Goal: Task Accomplishment & Management: Use online tool/utility

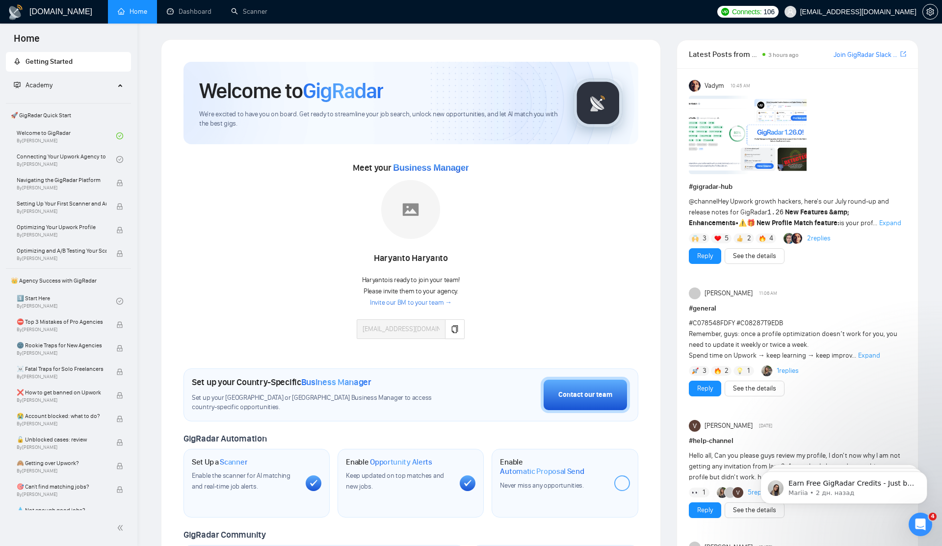
click at [289, 261] on div "Meet your Business Manager [PERSON_NAME] is ready to join your team! Please inv…" at bounding box center [411, 254] width 455 height 189
click at [208, 16] on link "Dashboard" at bounding box center [189, 11] width 45 height 8
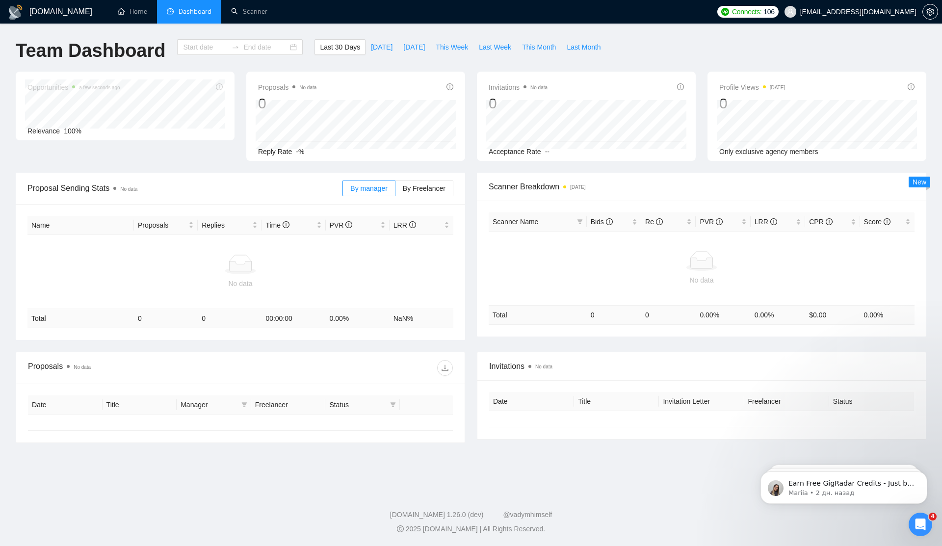
type input "[DATE]"
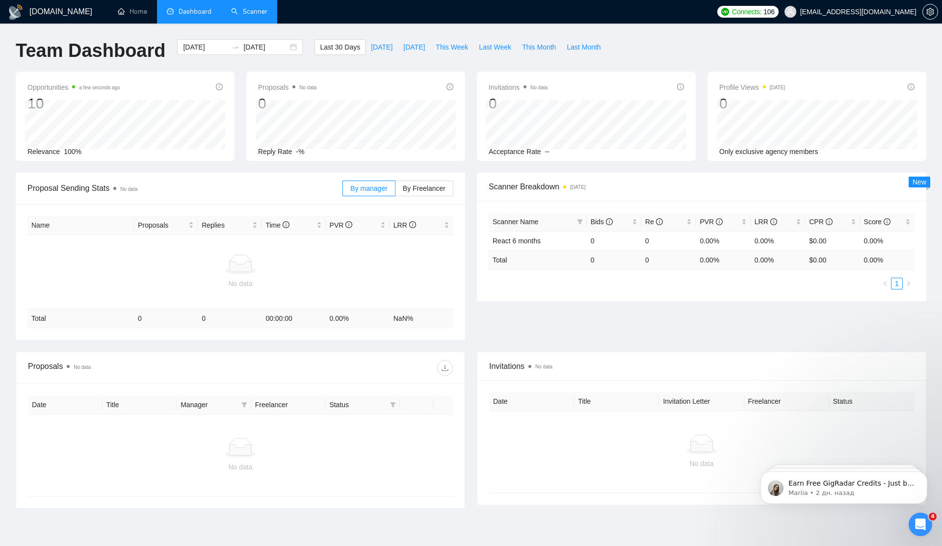
click at [248, 16] on link "Scanner" at bounding box center [249, 11] width 36 height 8
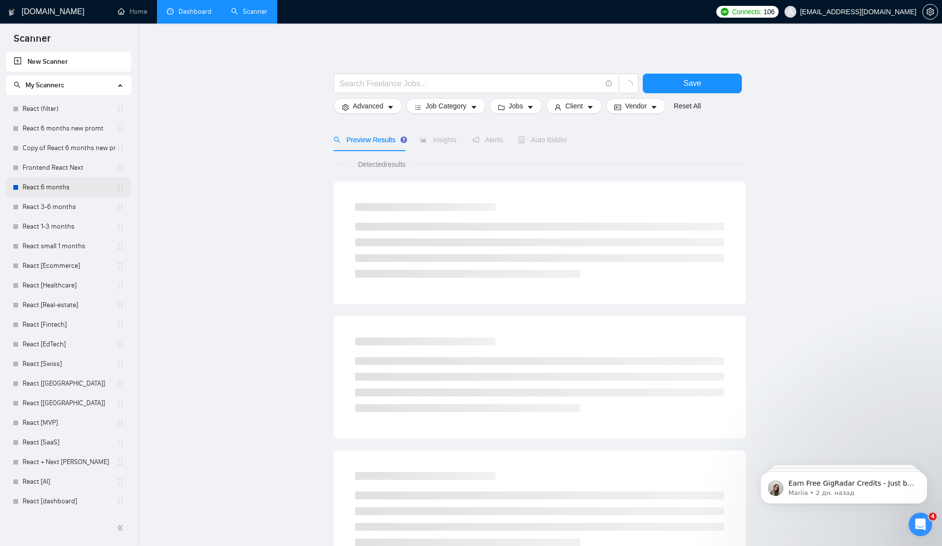
click at [69, 191] on link "React 6 months" at bounding box center [70, 188] width 94 height 20
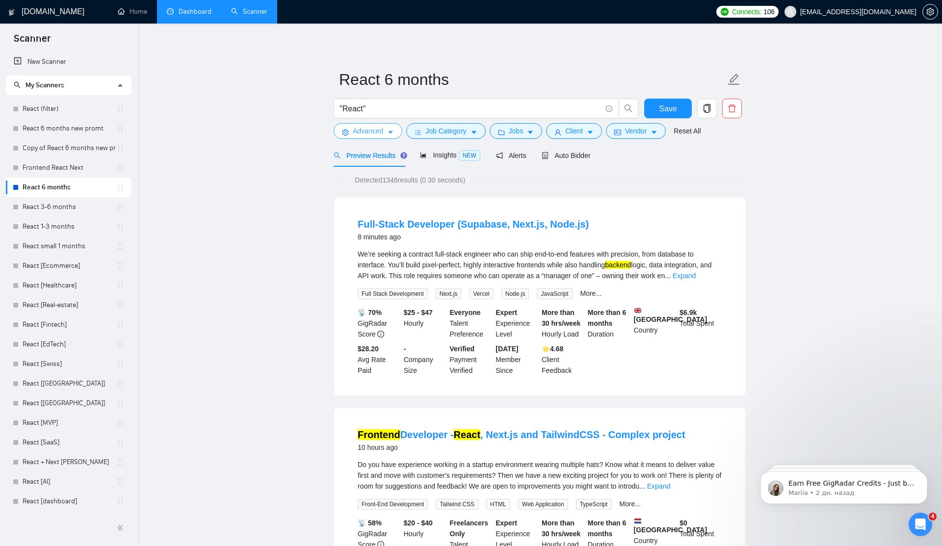
click at [380, 135] on span "Advanced" at bounding box center [368, 131] width 30 height 11
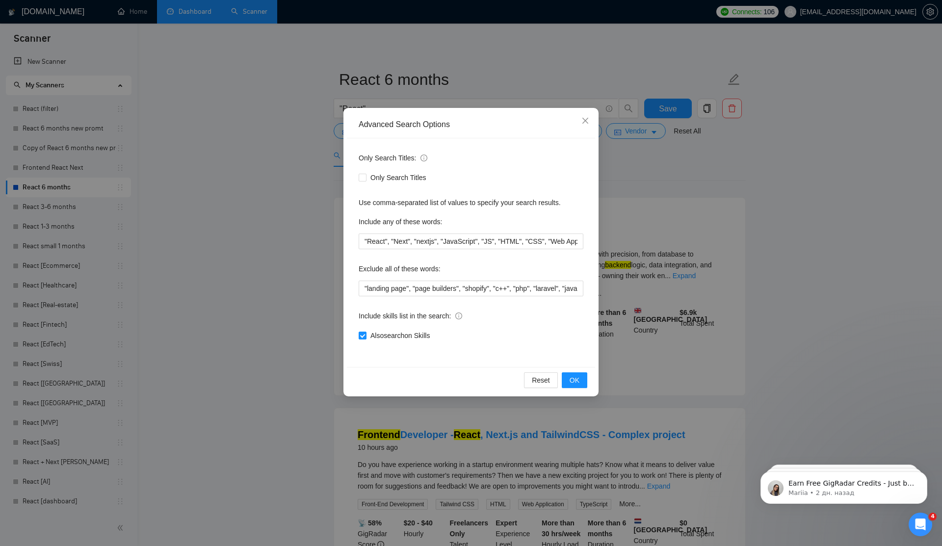
click at [274, 222] on div "Advanced Search Options Only Search Titles: Only Search Titles Use comma-separa…" at bounding box center [471, 273] width 942 height 546
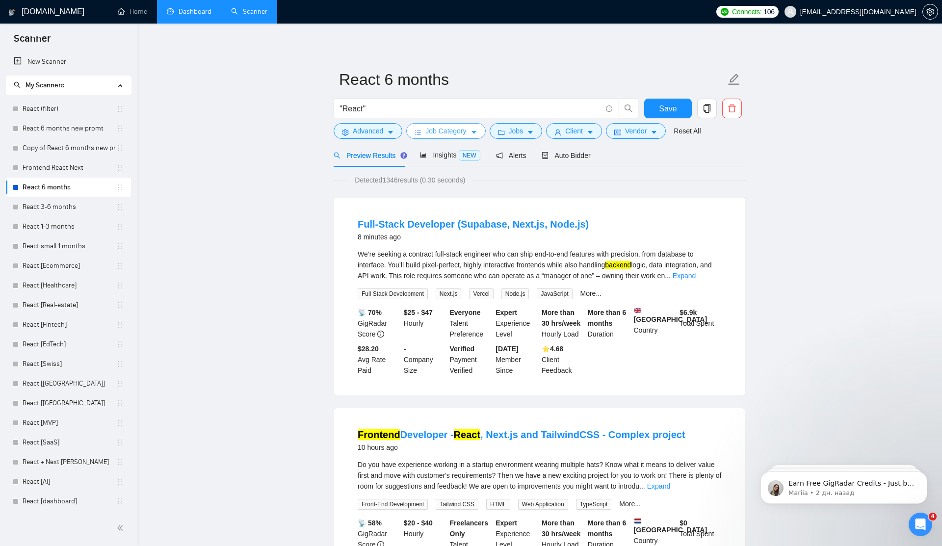
click at [433, 132] on span "Job Category" at bounding box center [445, 131] width 41 height 11
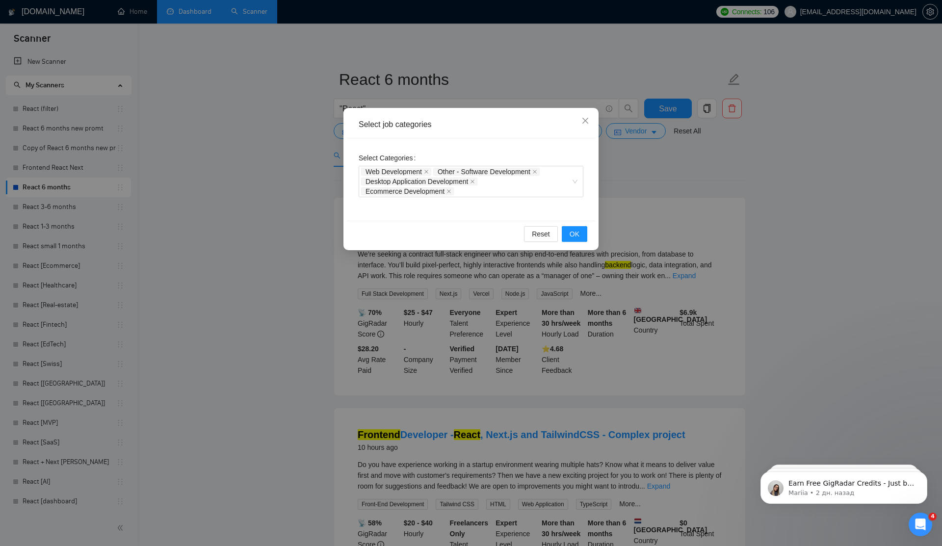
click at [213, 218] on div "Select job categories Select Categories Web Development Other - Software Develo…" at bounding box center [471, 273] width 942 height 546
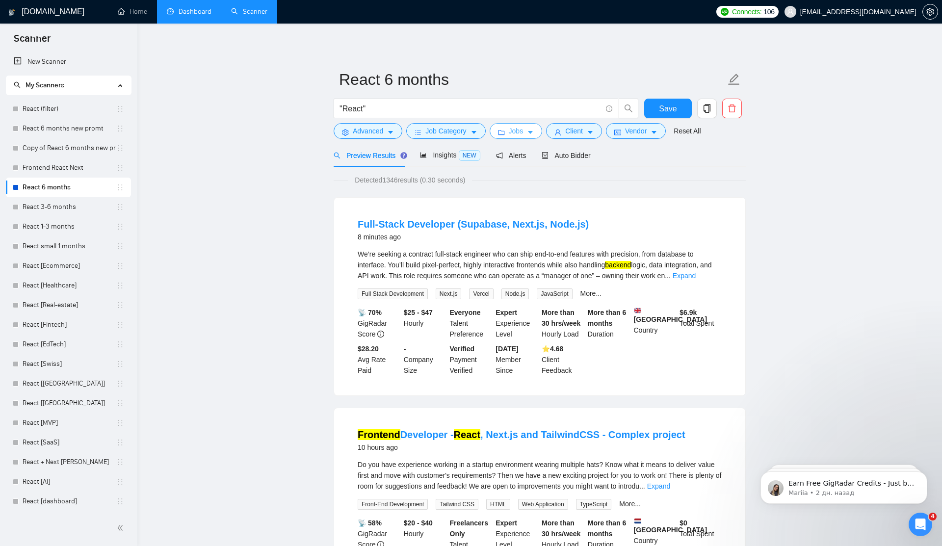
click at [499, 130] on button "Jobs" at bounding box center [516, 131] width 53 height 16
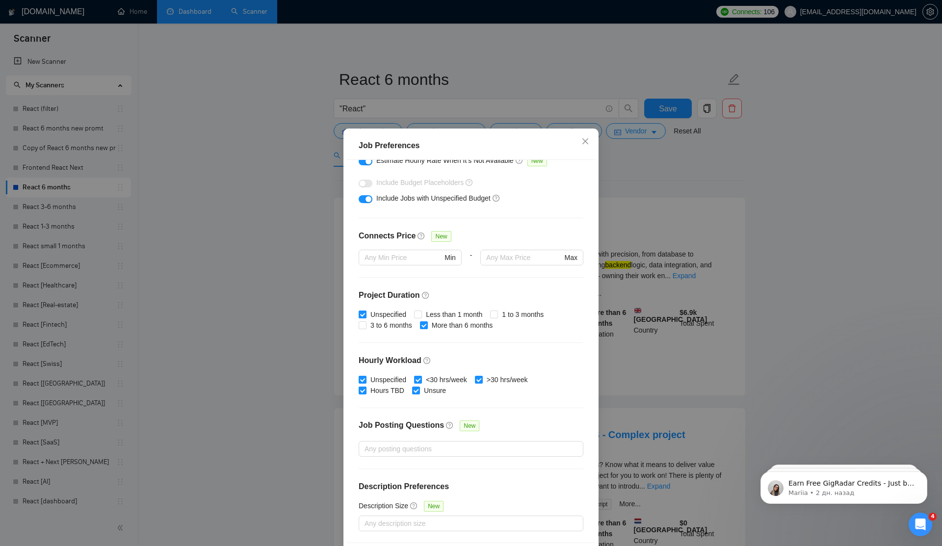
scroll to position [2, 0]
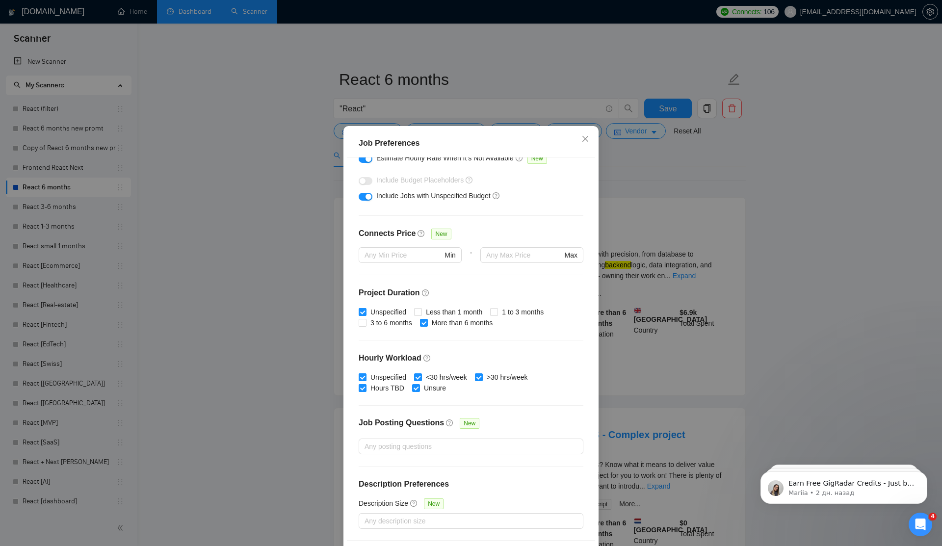
click at [656, 196] on div "Job Preferences Budget Project Type All Fixed Price Hourly Rate Fixed Price Bud…" at bounding box center [471, 273] width 942 height 546
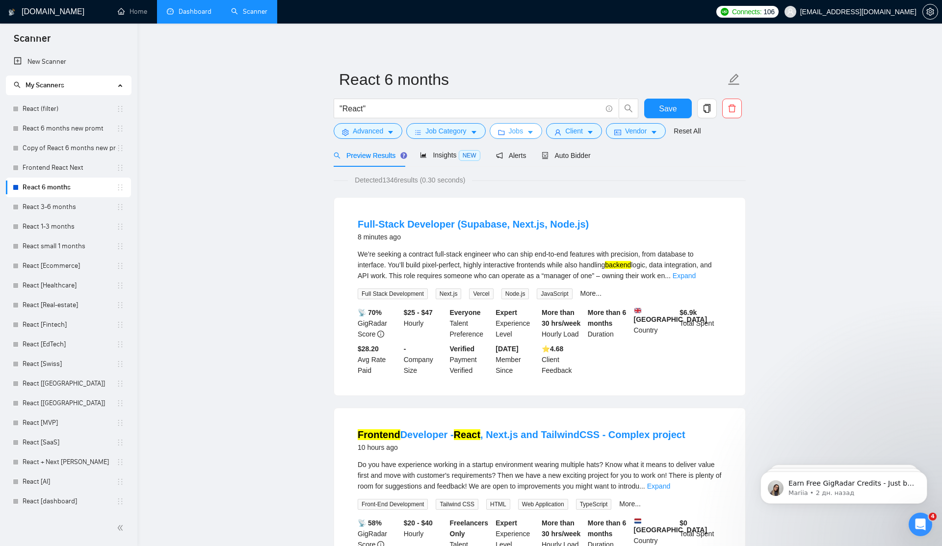
scroll to position [0, 0]
click at [560, 134] on icon "user" at bounding box center [558, 132] width 7 height 7
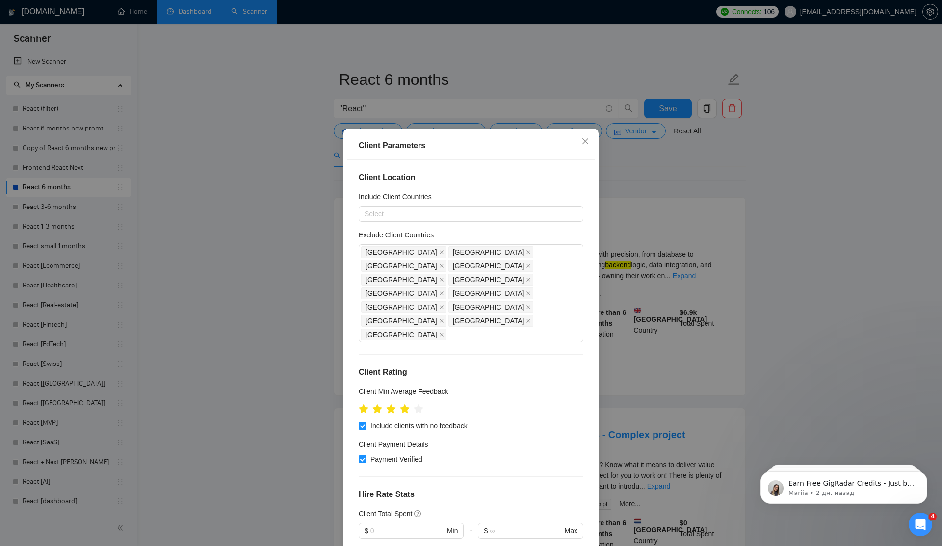
click at [278, 223] on div "Client Parameters Client Location Include Client Countries Select Exclude Clien…" at bounding box center [471, 273] width 942 height 546
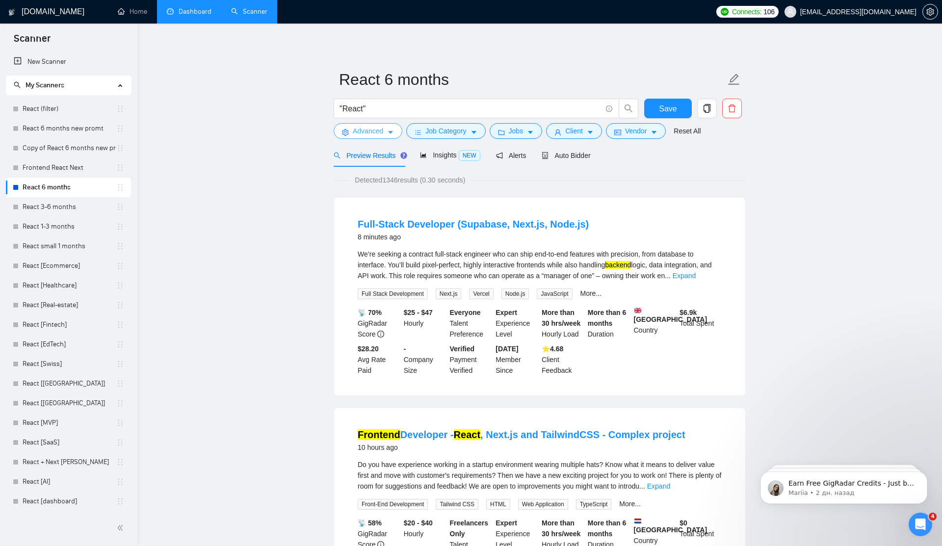
click at [370, 133] on span "Advanced" at bounding box center [368, 131] width 30 height 11
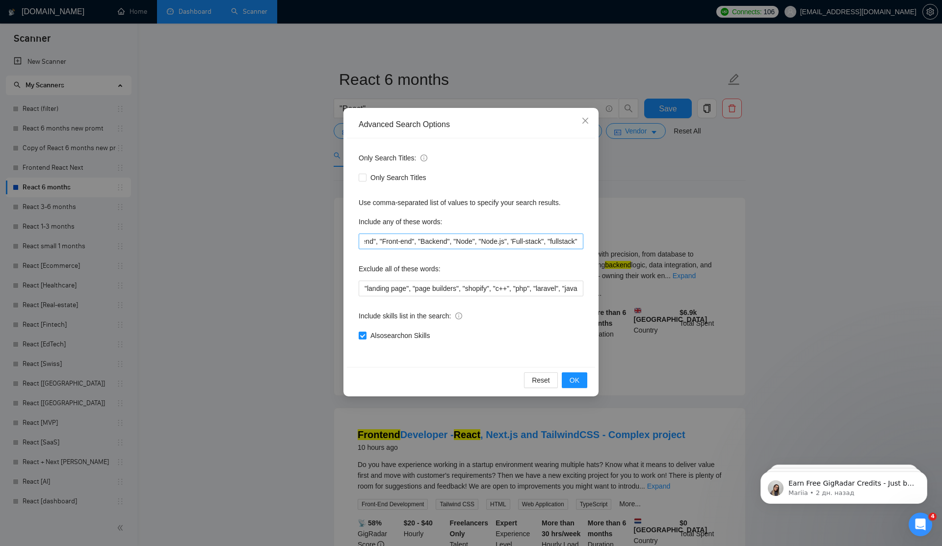
scroll to position [0, 323]
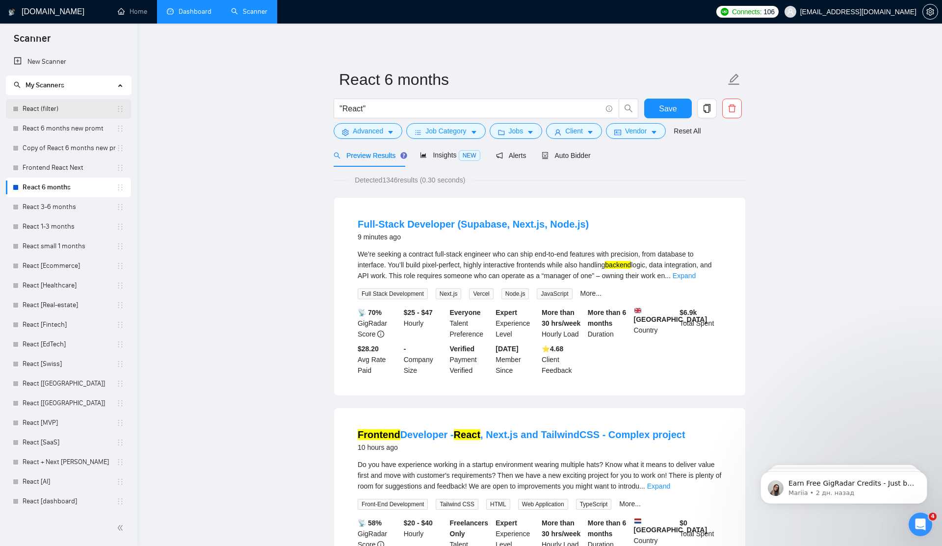
click at [63, 106] on link "React (filter)" at bounding box center [70, 109] width 94 height 20
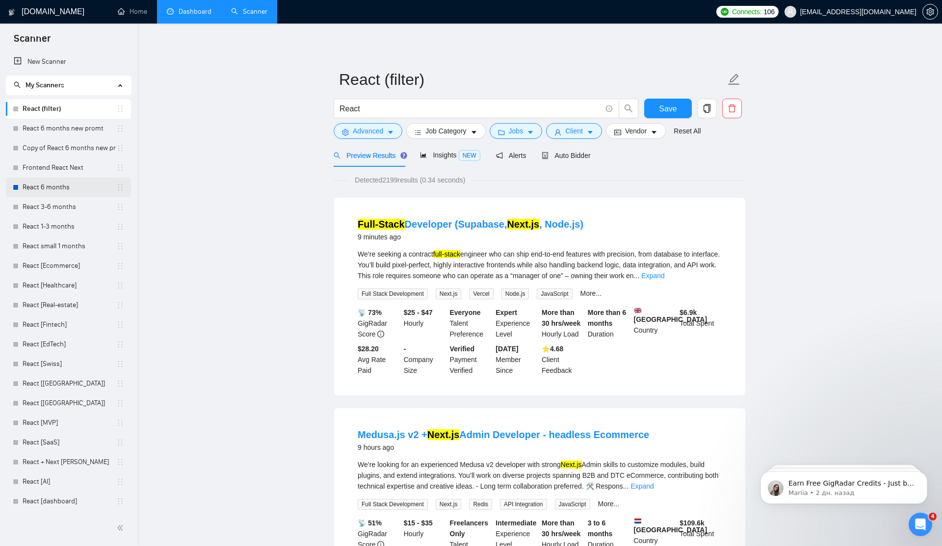
click at [61, 193] on link "React 6 months" at bounding box center [70, 188] width 94 height 20
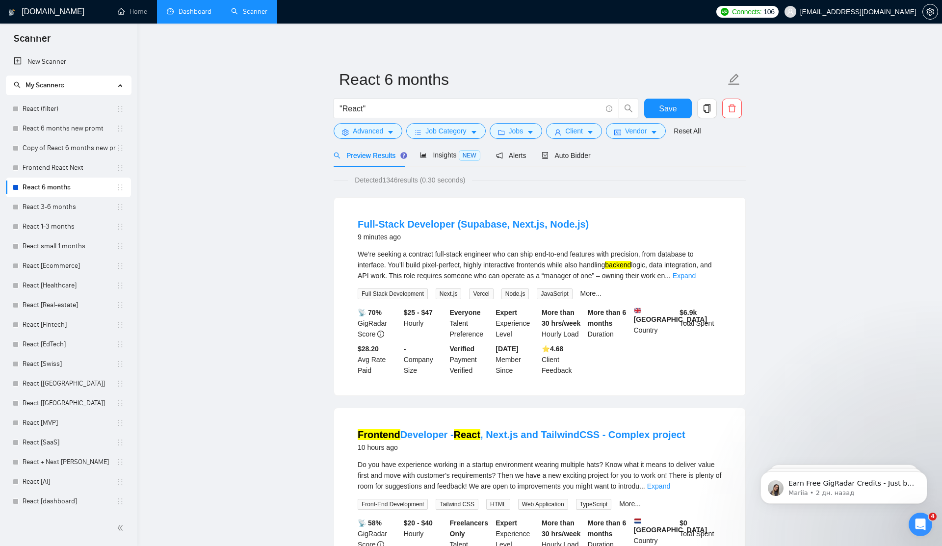
click at [85, 109] on link "React (filter)" at bounding box center [70, 109] width 94 height 20
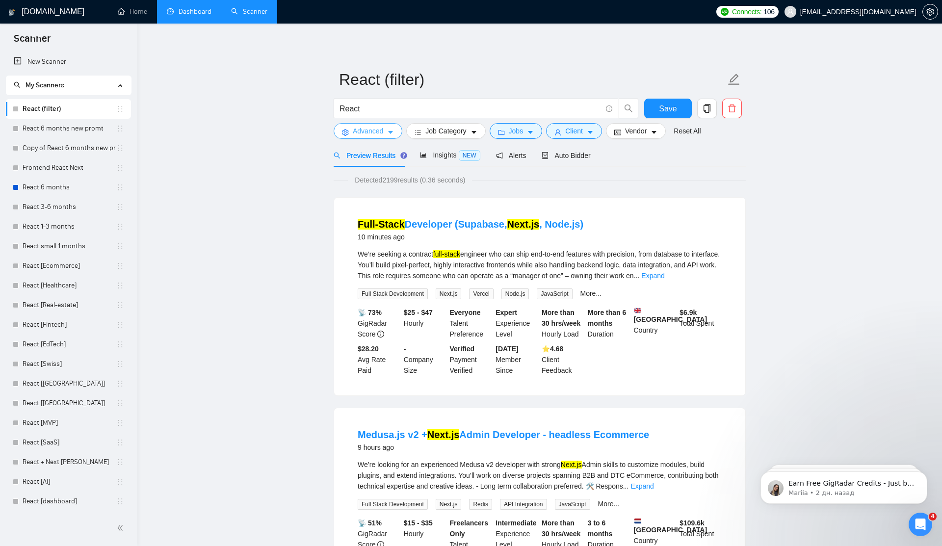
click at [387, 134] on button "Advanced" at bounding box center [368, 131] width 69 height 16
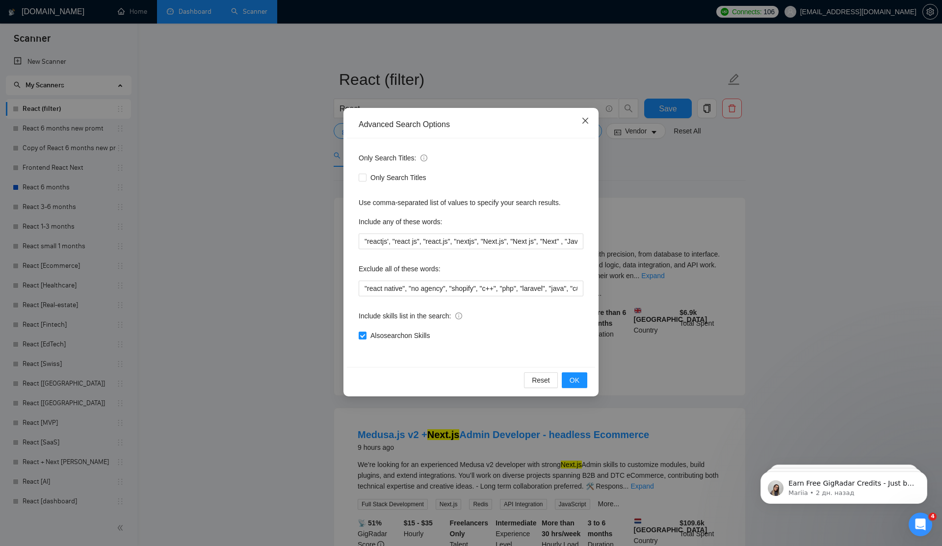
click at [580, 116] on span "Close" at bounding box center [585, 121] width 27 height 27
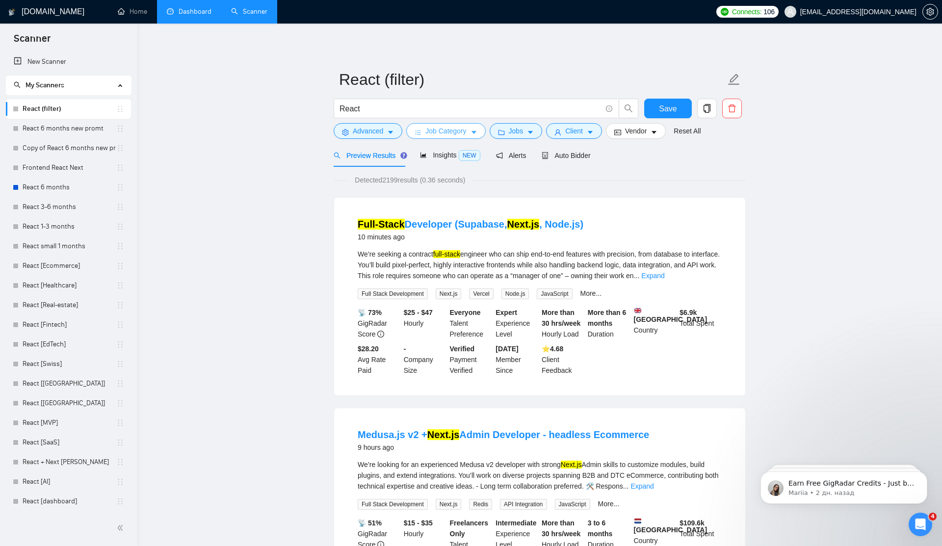
click at [445, 137] on button "Job Category" at bounding box center [445, 131] width 79 height 16
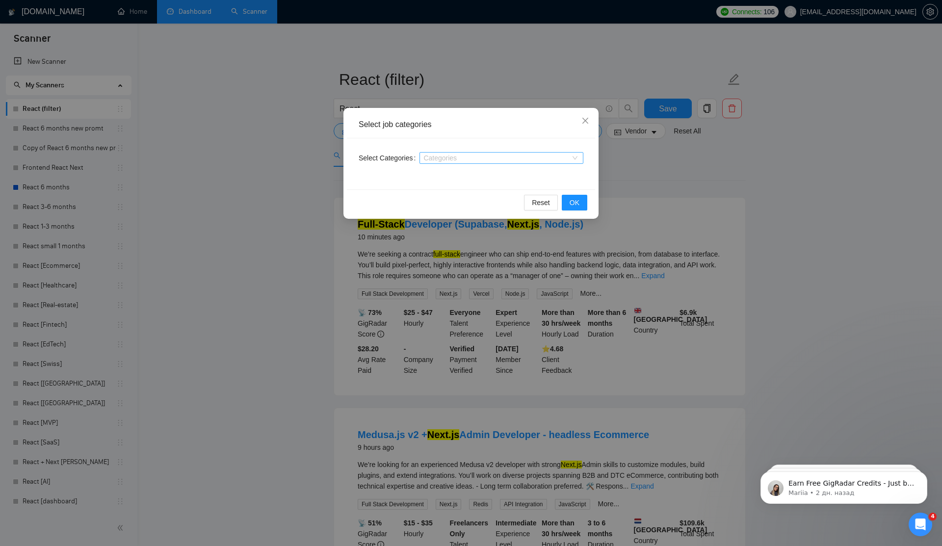
click at [505, 160] on div at bounding box center [496, 158] width 149 height 8
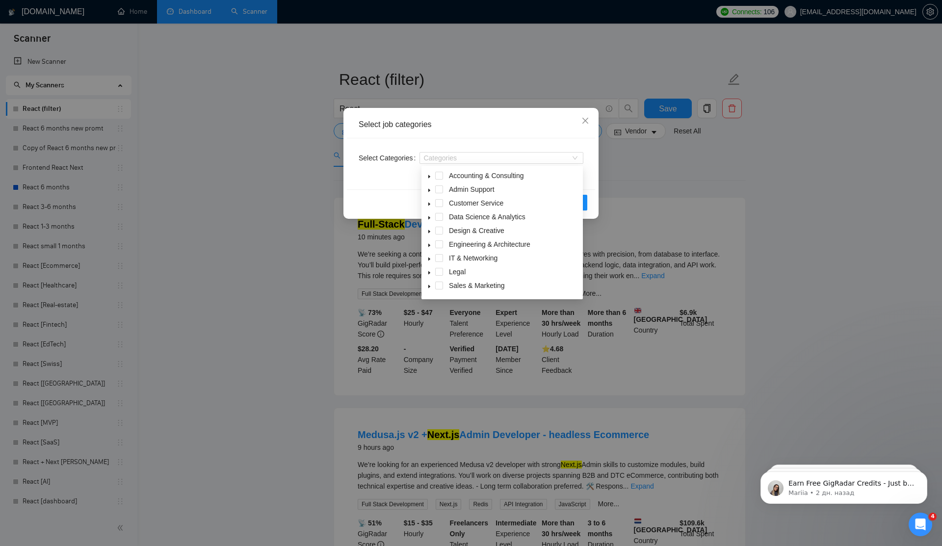
click at [652, 163] on div "Select job categories Select Categories Categories Reset OK" at bounding box center [471, 273] width 942 height 546
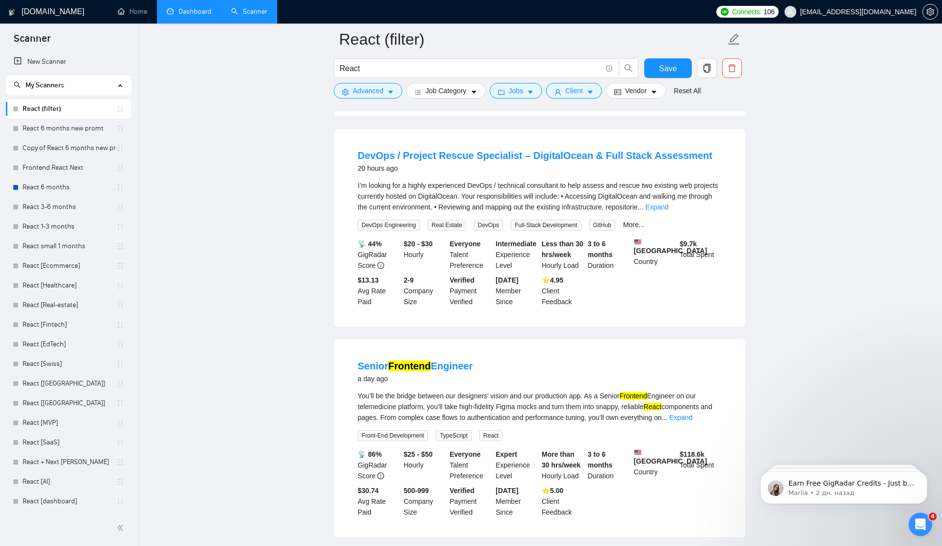
scroll to position [765, 0]
